Goal: Task Accomplishment & Management: Use online tool/utility

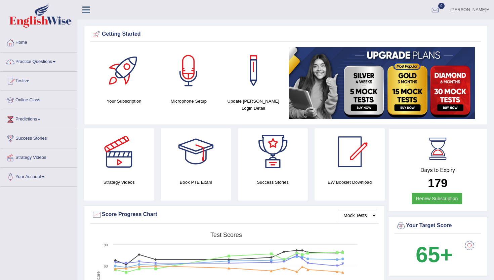
click at [27, 81] on link "Tests" at bounding box center [38, 80] width 77 height 17
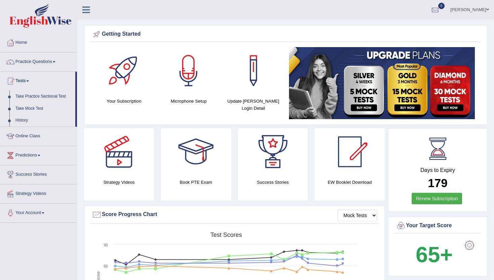
click at [27, 109] on link "Take Mock Test" at bounding box center [43, 108] width 63 height 12
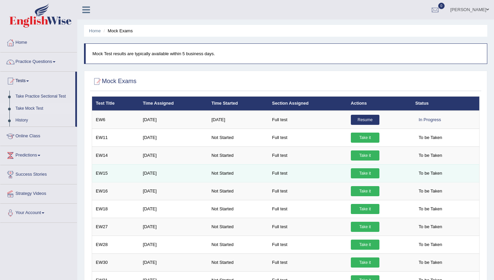
click at [364, 176] on link "Take it" at bounding box center [365, 173] width 29 height 10
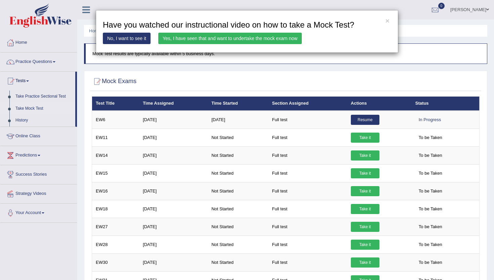
click at [272, 39] on link "Yes, I have seen that and want to undertake the mock exam now" at bounding box center [229, 38] width 143 height 11
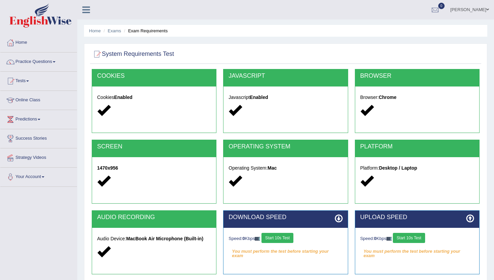
click at [282, 241] on button "Start 10s Test" at bounding box center [277, 238] width 32 height 10
click at [423, 238] on button "Start 10s Test" at bounding box center [409, 238] width 32 height 10
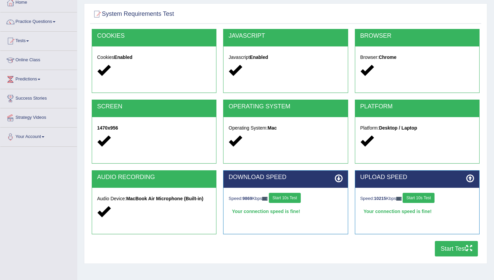
scroll to position [40, 0]
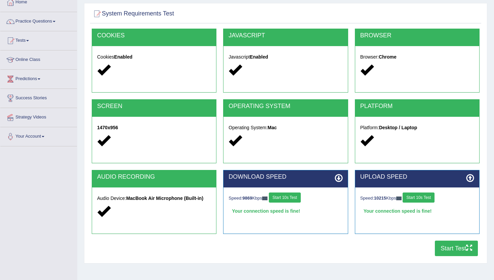
click at [464, 248] on button "Start Test" at bounding box center [456, 247] width 43 height 15
